Goal: Task Accomplishment & Management: Use online tool/utility

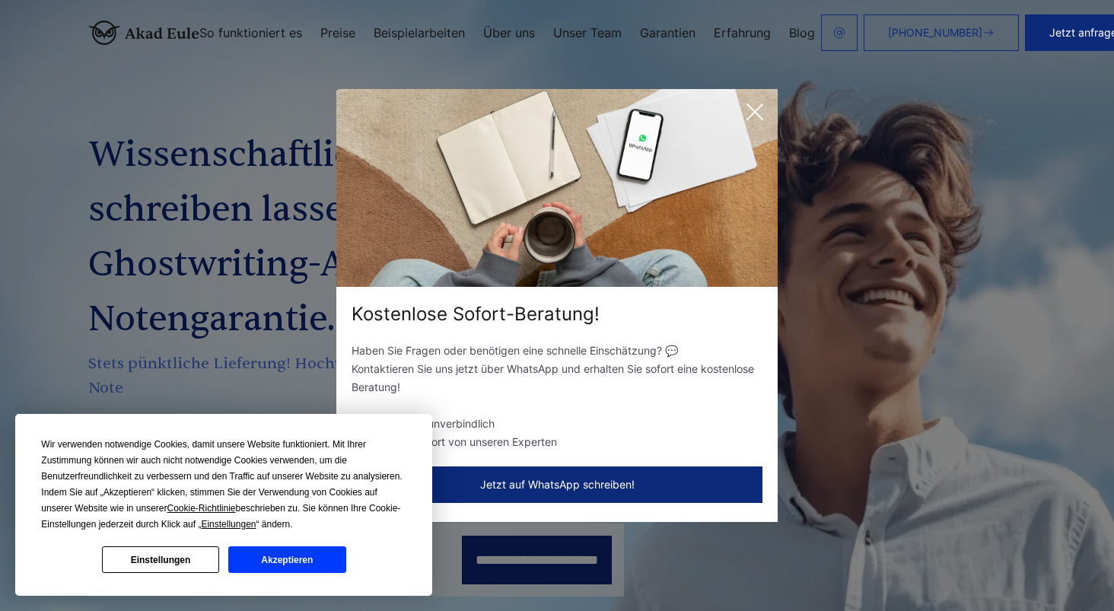
click at [572, 489] on button "Jetzt auf WhatsApp schreiben!" at bounding box center [557, 484] width 411 height 37
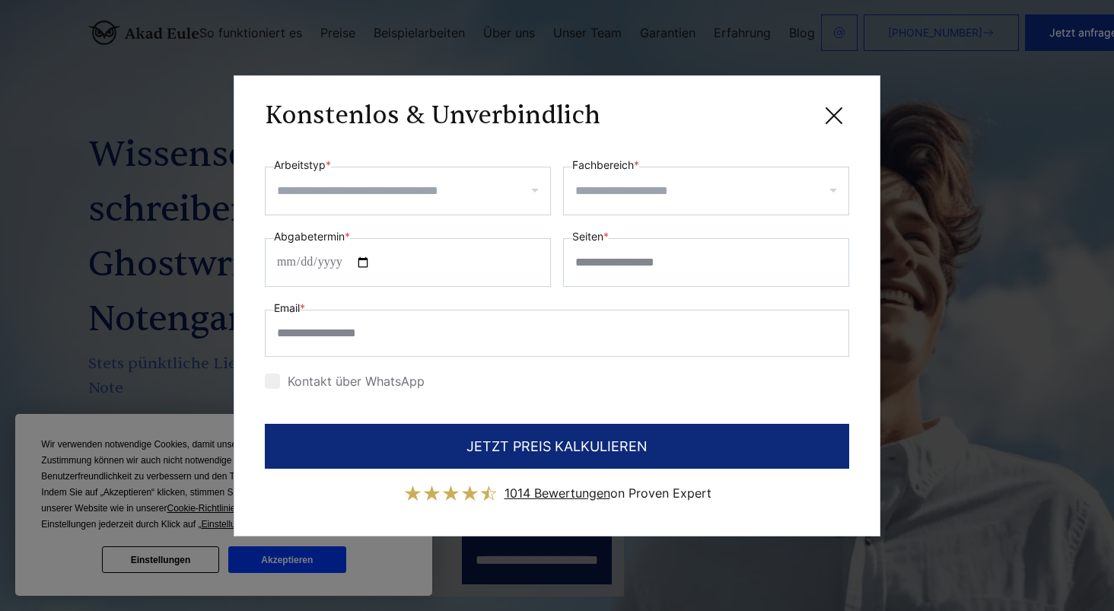
click at [431, 180] on input "Arbeitstyp *" at bounding box center [413, 191] width 273 height 24
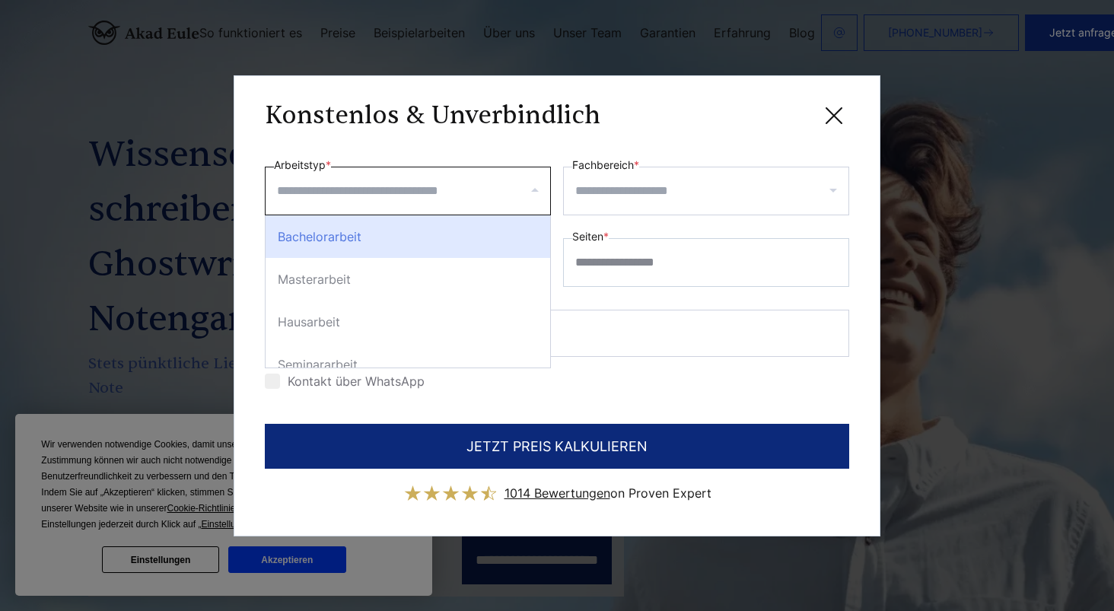
click at [372, 246] on div "Bachelorarbeit" at bounding box center [408, 236] width 285 height 43
select select "**"
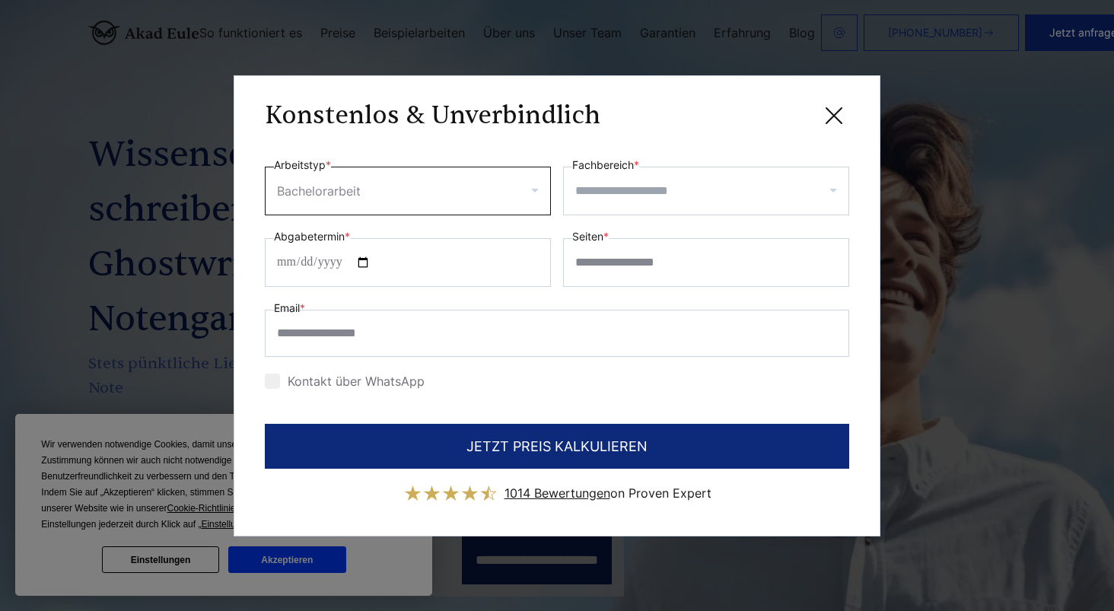
click at [628, 208] on div at bounding box center [706, 191] width 286 height 49
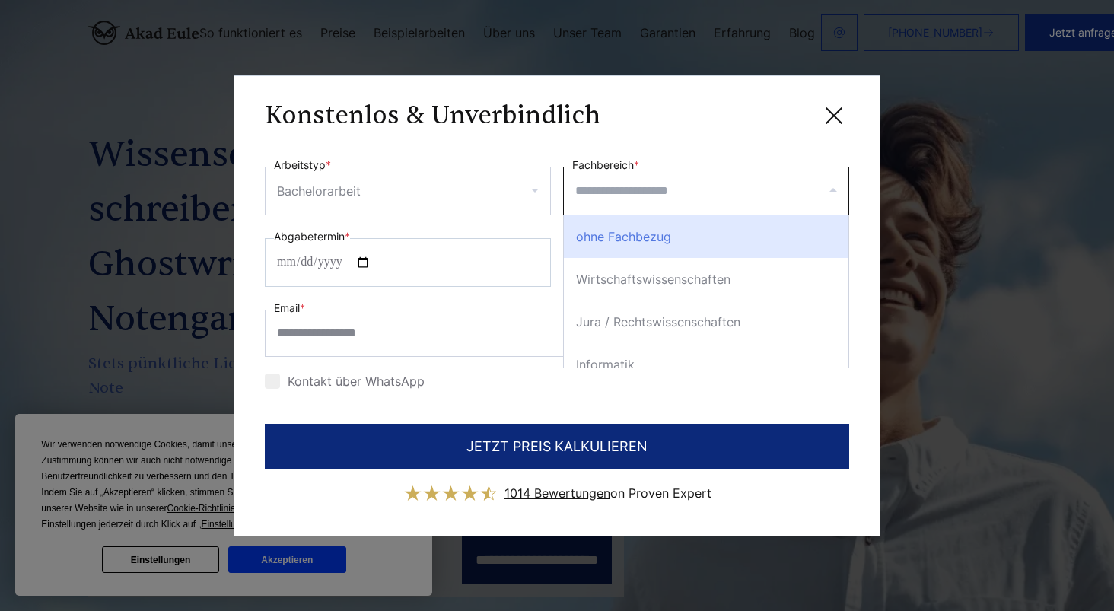
click at [609, 252] on div "ohne Fachbezug" at bounding box center [706, 236] width 285 height 43
select select "*"
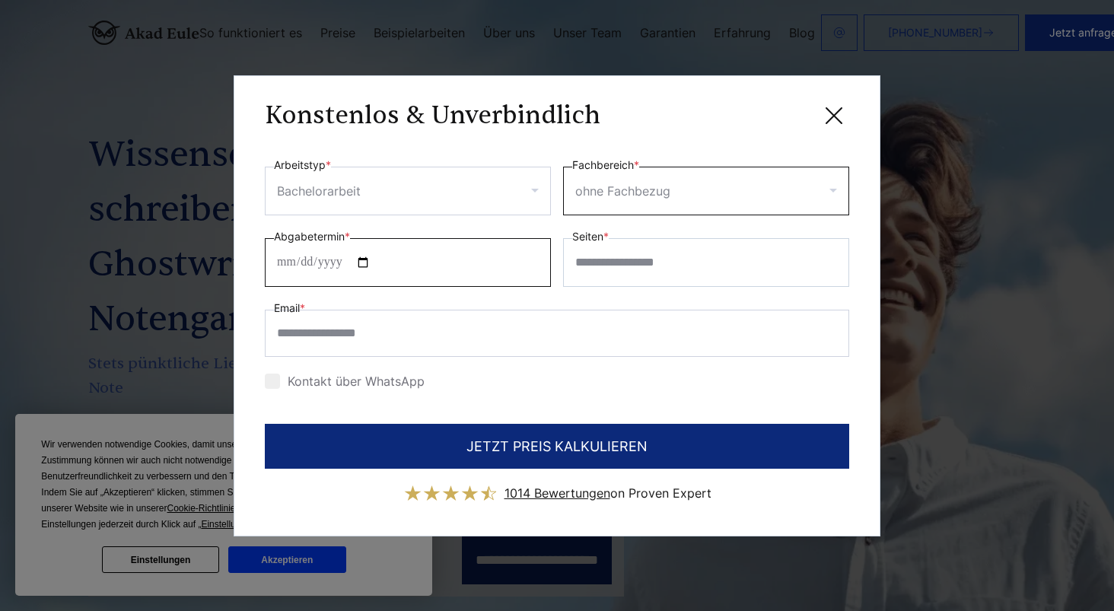
click at [414, 273] on input "Abgabetermin *" at bounding box center [408, 262] width 286 height 49
click at [372, 262] on input "Abgabetermin *" at bounding box center [408, 262] width 286 height 49
type input "**********"
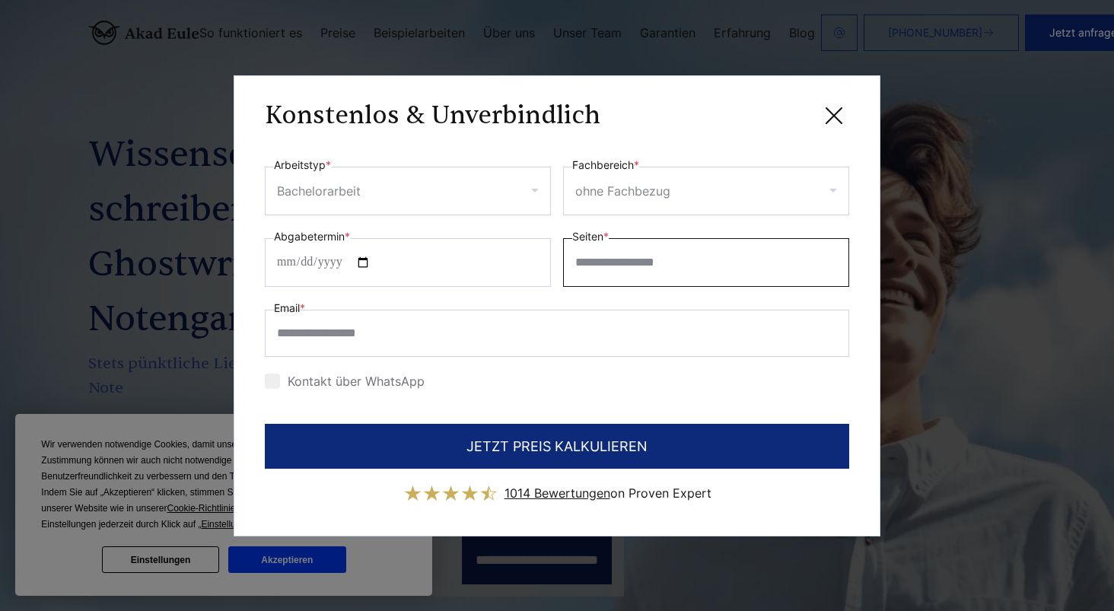
click at [639, 258] on input "Seiten *" at bounding box center [706, 262] width 286 height 49
click at [680, 259] on input "Seiten *" at bounding box center [706, 262] width 286 height 49
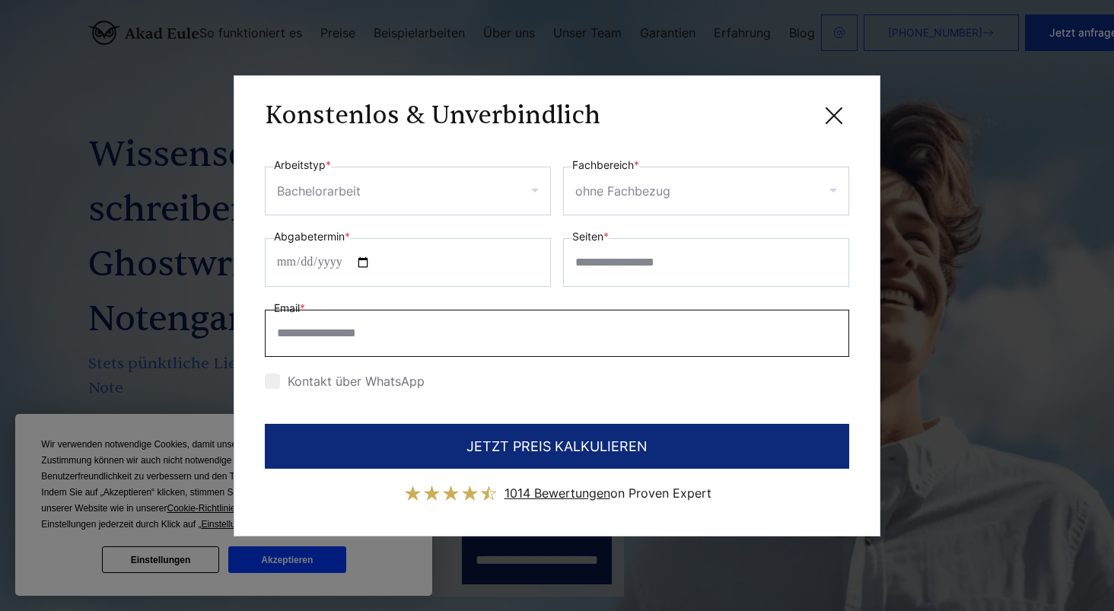
click at [394, 327] on input "Email *" at bounding box center [557, 333] width 584 height 47
click at [702, 386] on div "Kontakt über WhatsApp" at bounding box center [557, 381] width 584 height 24
click at [279, 383] on div at bounding box center [272, 381] width 15 height 15
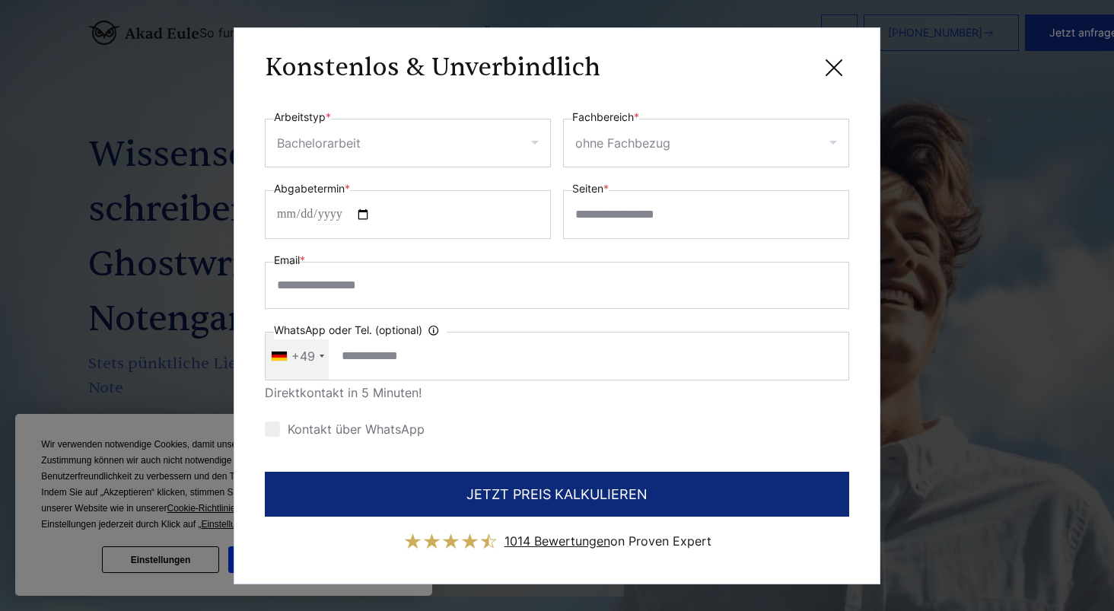
click at [273, 425] on div at bounding box center [272, 429] width 15 height 15
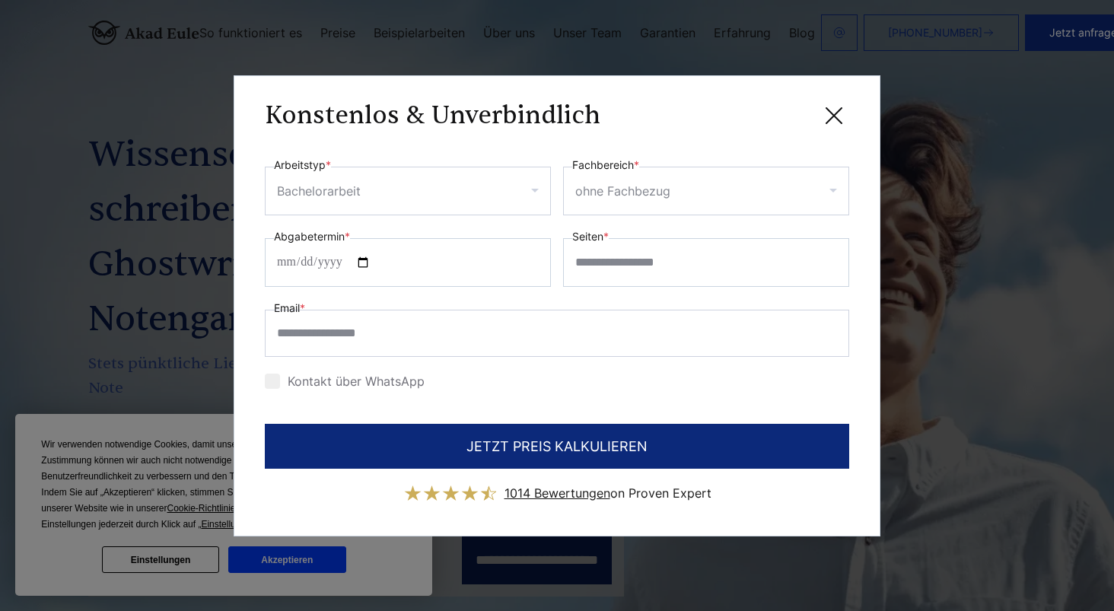
click at [831, 119] on icon at bounding box center [834, 115] width 30 height 30
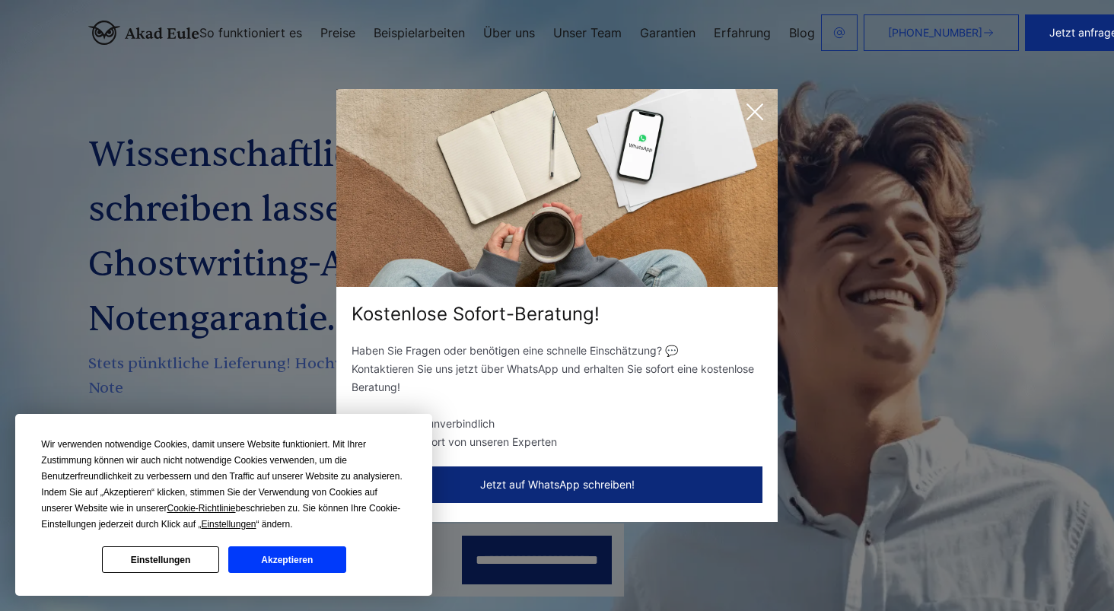
click at [754, 103] on icon at bounding box center [755, 112] width 30 height 30
